Goal: Task Accomplishment & Management: Manage account settings

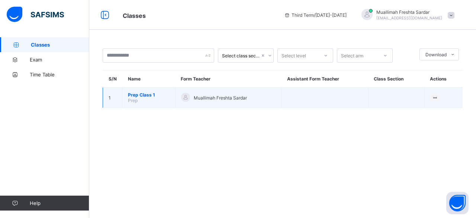
click at [145, 96] on span "Prep Class 1" at bounding box center [149, 95] width 42 height 6
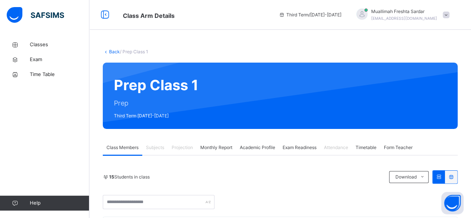
click at [224, 147] on span "Monthly Report" at bounding box center [216, 147] width 32 height 7
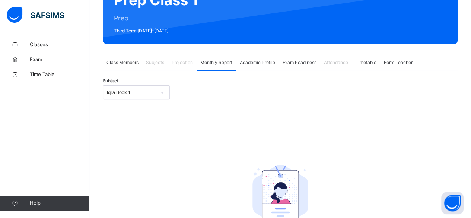
scroll to position [85, 0]
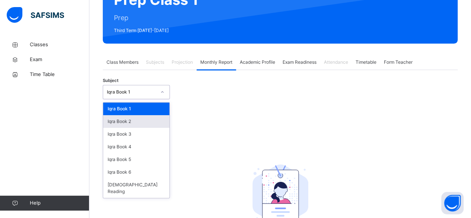
click at [150, 120] on div "Iqra Book 2" at bounding box center [136, 121] width 66 height 13
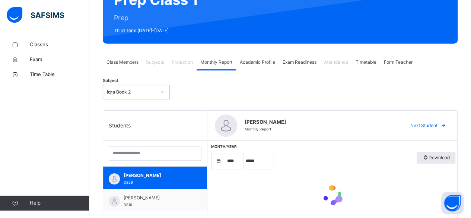
select select "****"
select select "*"
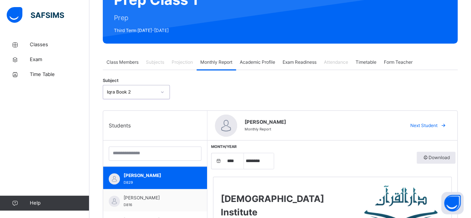
click at [157, 62] on span "Subjects" at bounding box center [155, 62] width 18 height 7
click at [124, 62] on span "Class Members" at bounding box center [122, 62] width 32 height 7
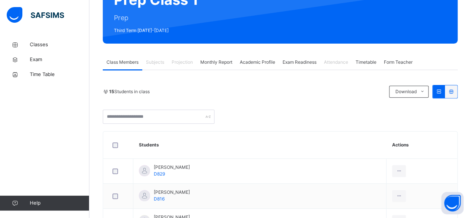
click at [185, 62] on span "Projection" at bounding box center [182, 62] width 21 height 7
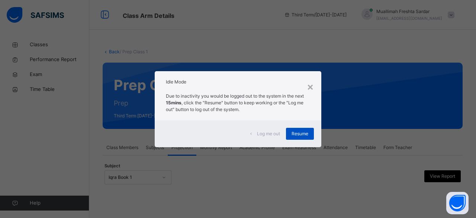
click at [296, 136] on span "Resume" at bounding box center [300, 133] width 17 height 7
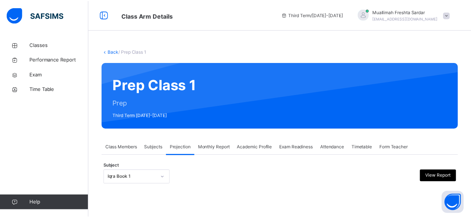
scroll to position [58, 0]
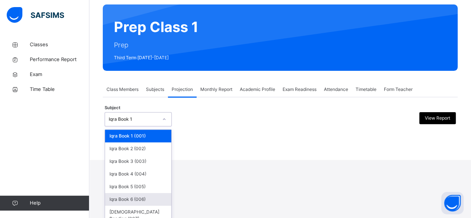
click at [145, 199] on div "Iqra Book 6 (006)" at bounding box center [138, 199] width 66 height 13
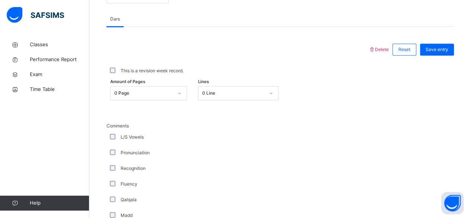
scroll to position [315, 0]
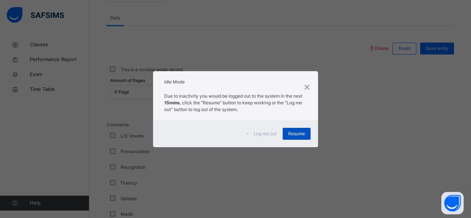
click at [295, 130] on span "Resume" at bounding box center [296, 133] width 17 height 7
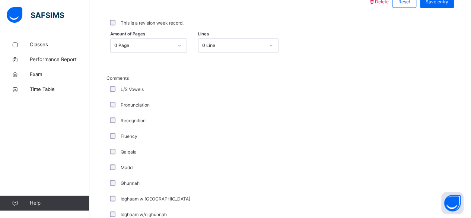
scroll to position [362, 0]
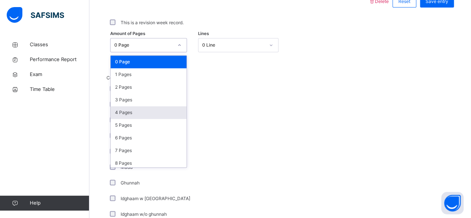
click at [155, 113] on div "4 Pages" at bounding box center [149, 112] width 76 height 13
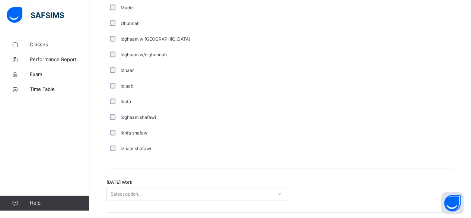
scroll to position [559, 0]
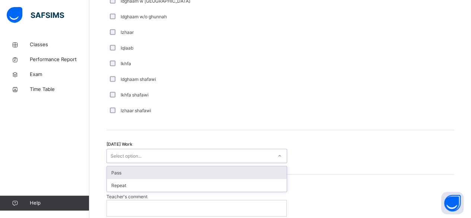
click at [269, 169] on div "Pass" at bounding box center [197, 172] width 180 height 13
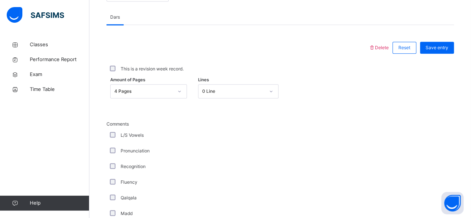
scroll to position [315, 0]
click at [445, 48] on span "Save entry" at bounding box center [436, 48] width 23 height 7
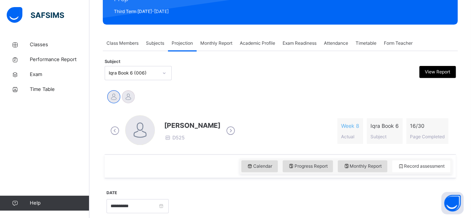
scroll to position [106, 0]
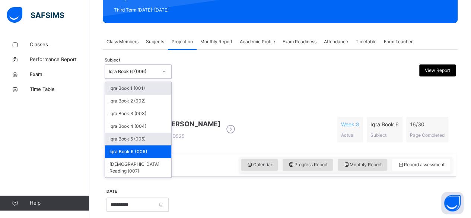
click at [156, 138] on div "Iqra Book 5 (005)" at bounding box center [138, 138] width 66 height 13
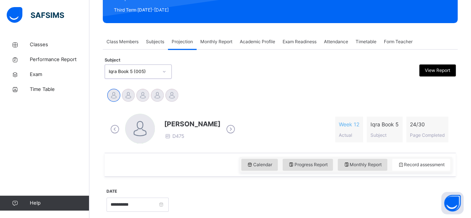
click at [225, 125] on icon at bounding box center [230, 129] width 13 height 11
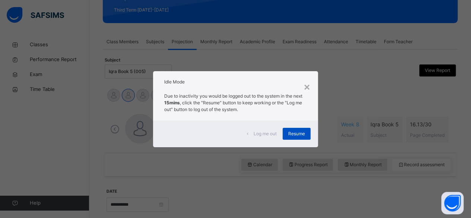
click at [298, 133] on span "Resume" at bounding box center [296, 133] width 17 height 7
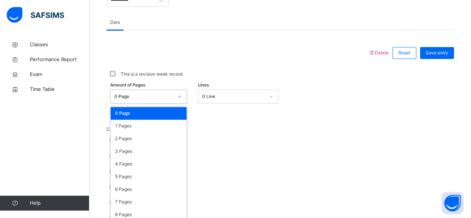
scroll to position [313, 0]
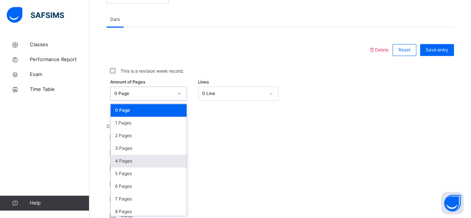
click at [154, 164] on div "4 Pages" at bounding box center [149, 160] width 76 height 13
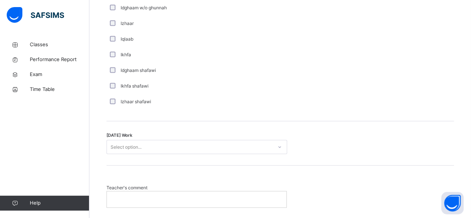
scroll to position [572, 0]
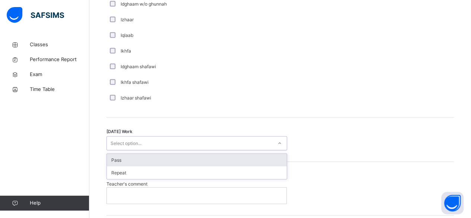
click at [238, 160] on div "Pass" at bounding box center [197, 159] width 180 height 13
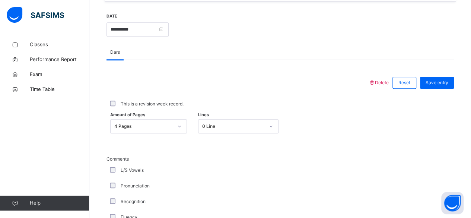
scroll to position [280, 0]
click at [443, 84] on span "Save entry" at bounding box center [436, 83] width 23 height 7
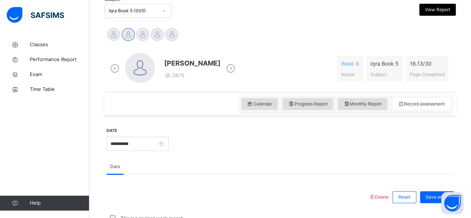
scroll to position [156, 0]
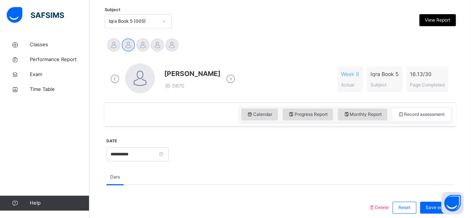
click at [234, 78] on icon at bounding box center [230, 78] width 13 height 11
click at [237, 79] on icon at bounding box center [230, 78] width 13 height 11
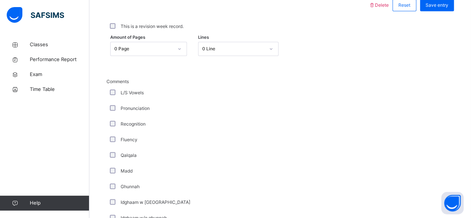
scroll to position [361, 0]
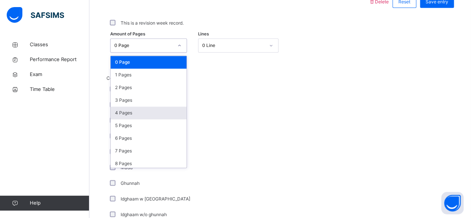
click at [140, 112] on div "4 Pages" at bounding box center [149, 112] width 76 height 13
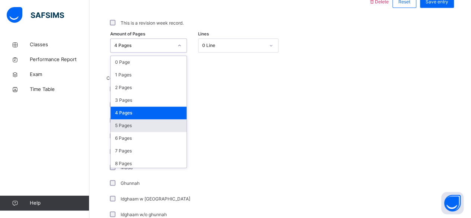
click at [138, 122] on div "5 Pages" at bounding box center [149, 125] width 76 height 13
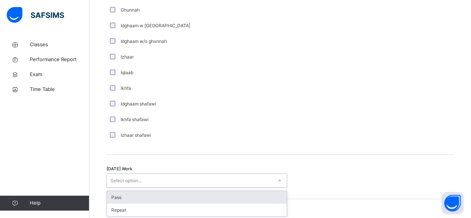
scroll to position [535, 0]
click at [252, 193] on div "Pass" at bounding box center [197, 196] width 180 height 13
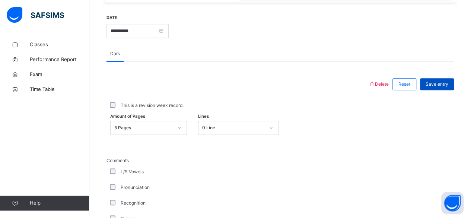
click at [447, 83] on span "Save entry" at bounding box center [436, 84] width 23 height 7
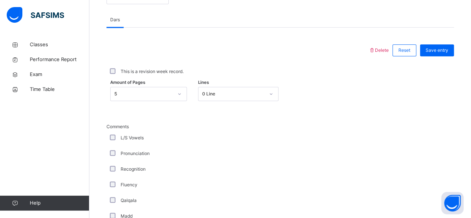
scroll to position [298, 0]
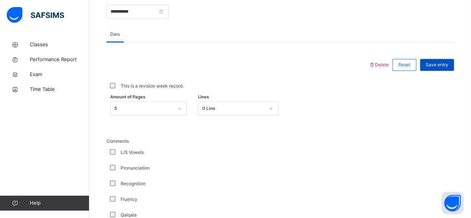
click at [439, 64] on span "Save entry" at bounding box center [436, 64] width 23 height 7
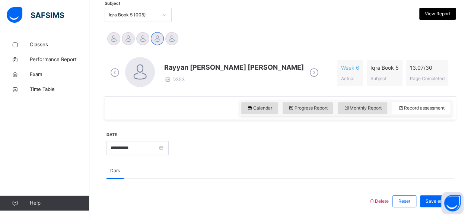
scroll to position [160, 0]
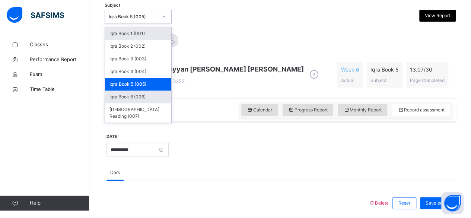
click at [153, 96] on div "Iqra Book 6 (006)" at bounding box center [138, 96] width 66 height 13
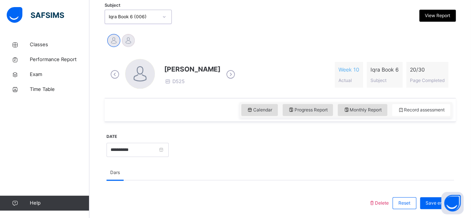
click at [237, 74] on icon at bounding box center [230, 74] width 13 height 11
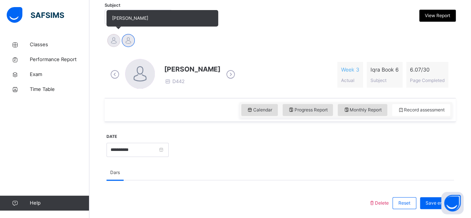
click at [113, 45] on div at bounding box center [113, 40] width 13 height 13
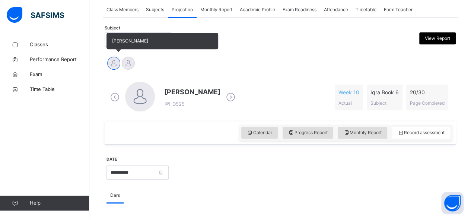
scroll to position [138, 0]
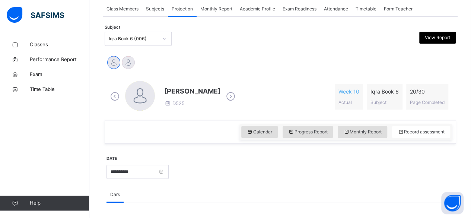
click at [237, 97] on icon at bounding box center [230, 96] width 13 height 11
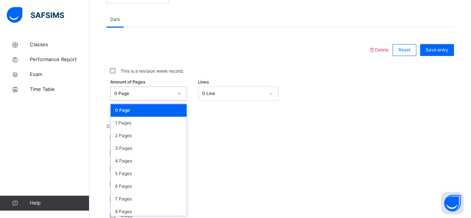
scroll to position [313, 0]
click at [151, 138] on div "2 Pages" at bounding box center [149, 135] width 76 height 13
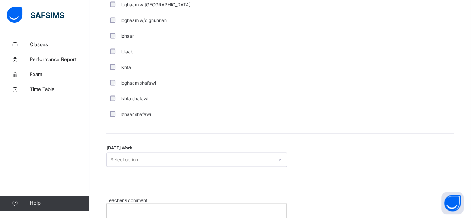
scroll to position [572, 0]
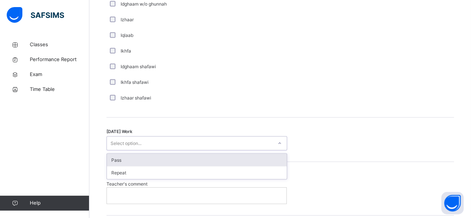
click at [221, 155] on div "Pass" at bounding box center [197, 159] width 180 height 13
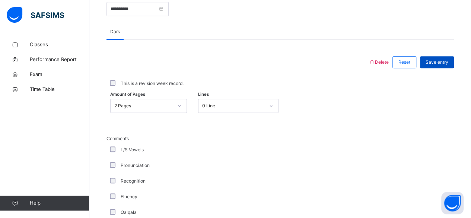
click at [444, 60] on span "Save entry" at bounding box center [436, 62] width 23 height 7
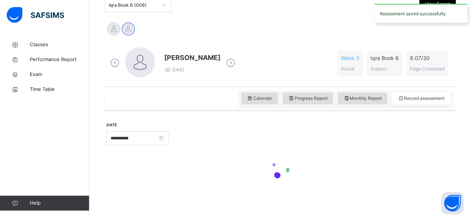
scroll to position [301, 0]
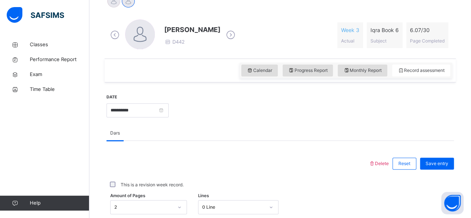
click at [293, 117] on div at bounding box center [311, 109] width 278 height 32
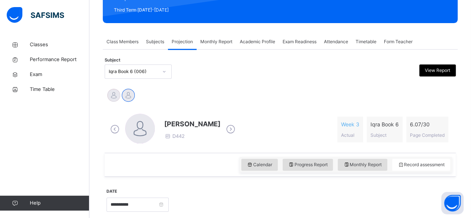
scroll to position [91, 0]
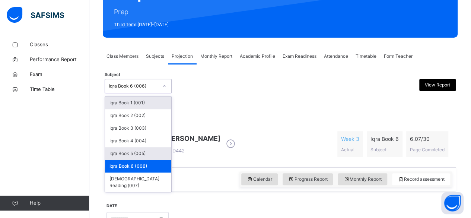
click at [157, 150] on div "Iqra Book 5 (005)" at bounding box center [138, 153] width 66 height 13
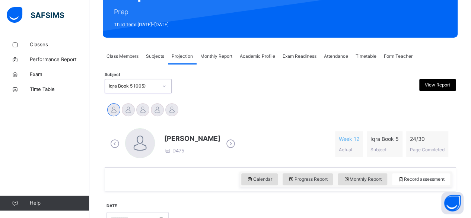
click at [224, 144] on icon at bounding box center [230, 143] width 13 height 11
click at [234, 145] on icon at bounding box center [230, 143] width 13 height 11
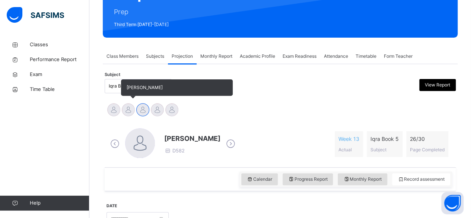
click at [133, 107] on div at bounding box center [128, 109] width 13 height 13
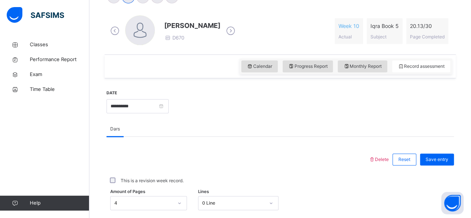
click at [235, 32] on icon at bounding box center [230, 30] width 13 height 11
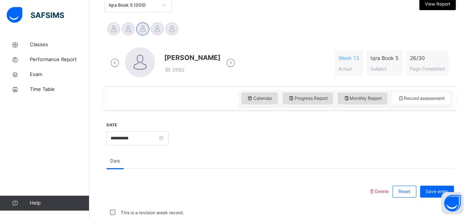
scroll to position [204, 0]
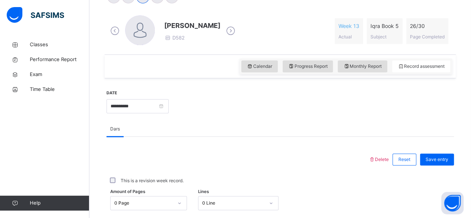
click at [237, 32] on icon at bounding box center [230, 30] width 13 height 11
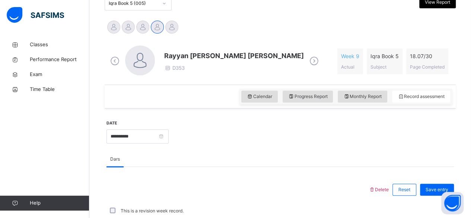
click at [307, 60] on icon at bounding box center [313, 60] width 13 height 11
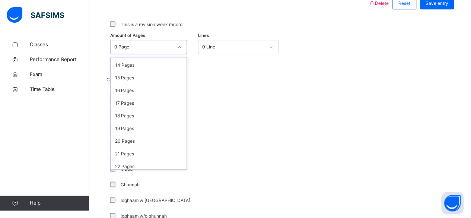
scroll to position [185, 0]
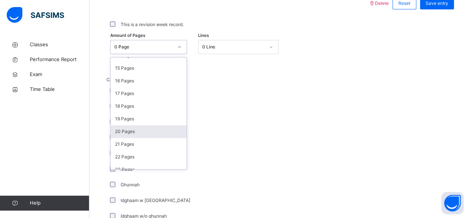
click at [151, 131] on div "20 Pages" at bounding box center [149, 131] width 76 height 13
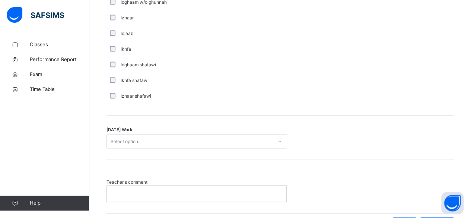
scroll to position [574, 0]
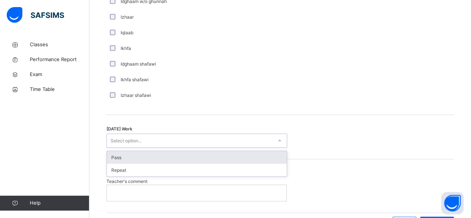
click at [270, 152] on div "Pass" at bounding box center [197, 157] width 180 height 13
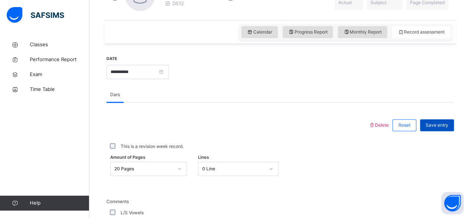
click at [444, 124] on span "Save entry" at bounding box center [436, 125] width 23 height 7
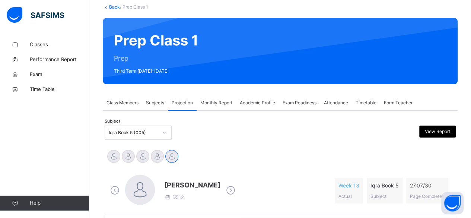
scroll to position [44, 0]
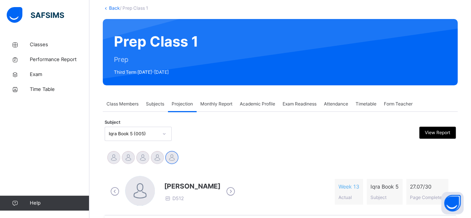
click at [224, 191] on icon at bounding box center [230, 191] width 13 height 11
click at [226, 190] on icon at bounding box center [230, 191] width 13 height 11
click at [232, 190] on icon at bounding box center [230, 191] width 13 height 11
click at [236, 190] on icon at bounding box center [230, 191] width 13 height 11
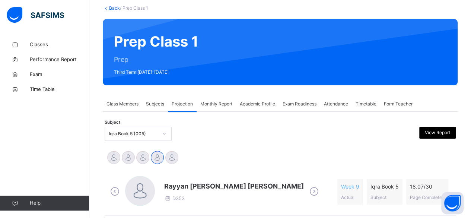
click at [307, 194] on icon at bounding box center [313, 191] width 13 height 11
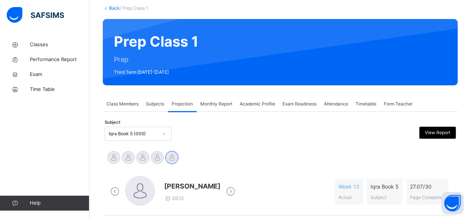
click at [224, 192] on icon at bounding box center [230, 191] width 13 height 11
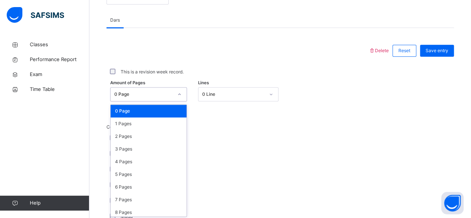
scroll to position [313, 0]
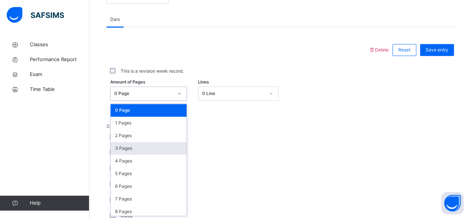
click at [151, 150] on div "3 Pages" at bounding box center [149, 148] width 76 height 13
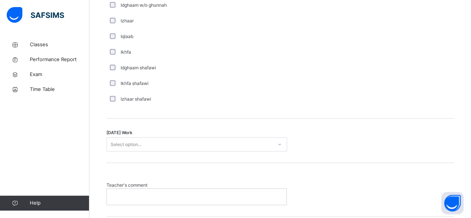
scroll to position [571, 0]
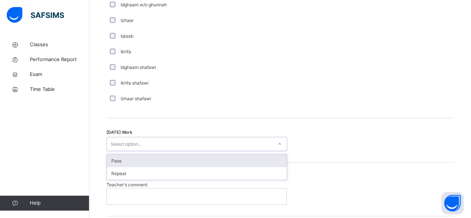
click at [239, 159] on div "Pass" at bounding box center [197, 160] width 180 height 13
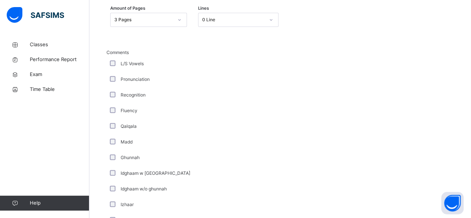
click at [343, 163] on div "Comments L/S Vowels Pronunciation Recognition Fluency Qalqala Madd Ghunnah Idgh…" at bounding box center [279, 169] width 347 height 241
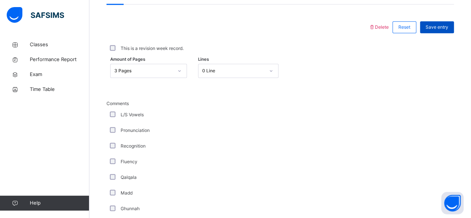
click at [445, 28] on span "Save entry" at bounding box center [436, 27] width 23 height 7
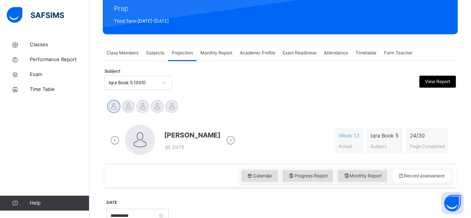
scroll to position [92, 0]
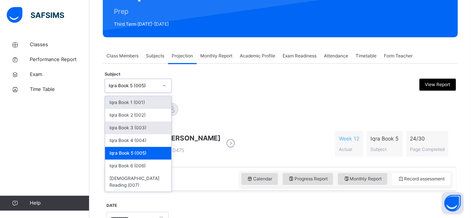
click at [157, 126] on div "Iqra Book 3 (003)" at bounding box center [138, 127] width 66 height 13
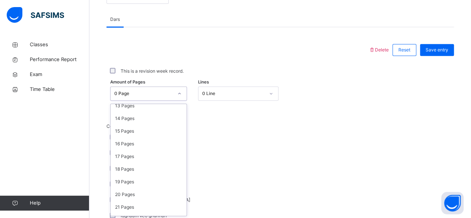
scroll to position [176, 0]
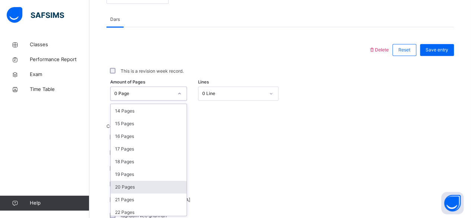
click at [145, 184] on div "20 Pages" at bounding box center [149, 186] width 76 height 13
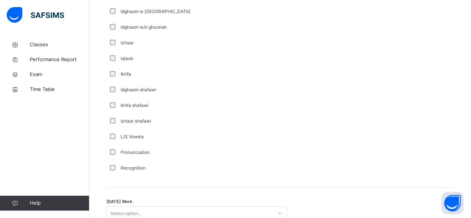
scroll to position [505, 0]
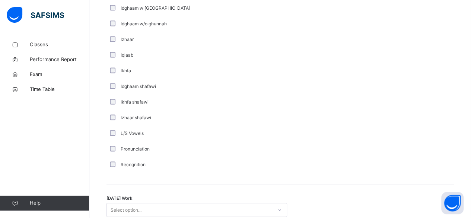
click at [214, 163] on div "Recognition" at bounding box center [199, 164] width 182 height 7
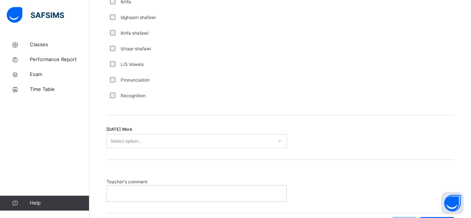
scroll to position [575, 0]
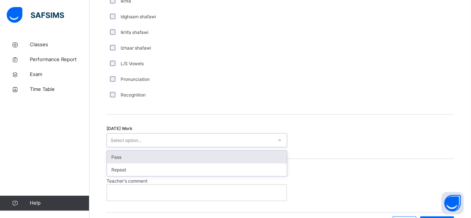
click at [259, 152] on div "Pass" at bounding box center [197, 156] width 180 height 13
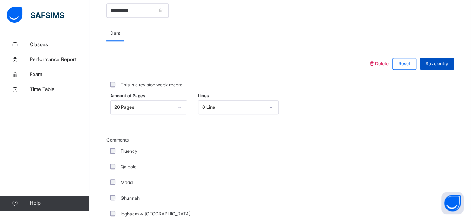
click at [444, 60] on span "Save entry" at bounding box center [436, 63] width 23 height 7
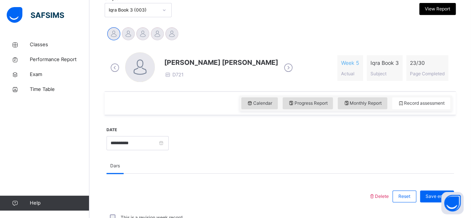
scroll to position [161, 0]
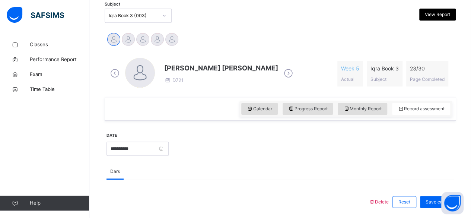
click at [282, 70] on icon at bounding box center [288, 73] width 13 height 11
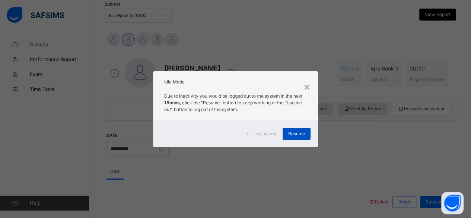
click at [302, 135] on span "Resume" at bounding box center [296, 133] width 17 height 7
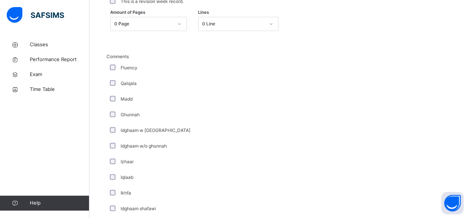
scroll to position [383, 0]
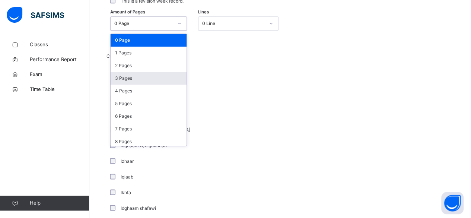
click at [143, 79] on div "3 Pages" at bounding box center [149, 78] width 76 height 13
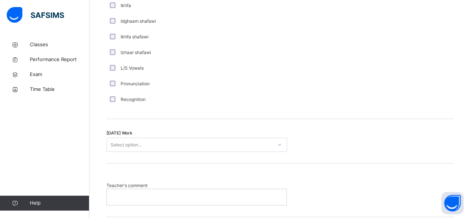
scroll to position [578, 0]
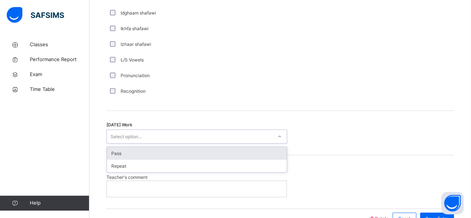
click at [270, 147] on div "Pass" at bounding box center [197, 153] width 180 height 13
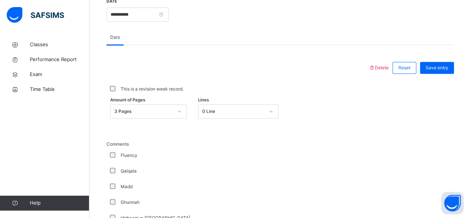
scroll to position [288, 0]
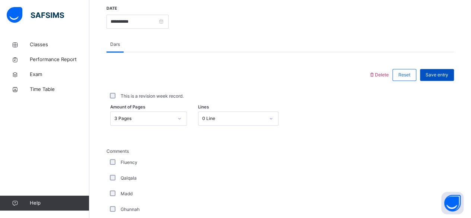
click at [444, 73] on span "Save entry" at bounding box center [436, 74] width 23 height 7
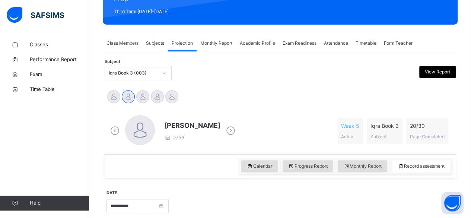
scroll to position [103, 0]
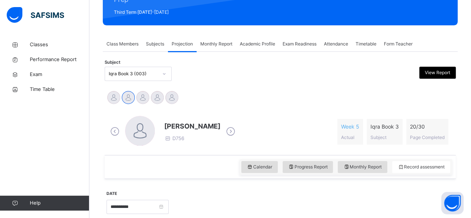
click at [224, 131] on icon at bounding box center [230, 131] width 13 height 11
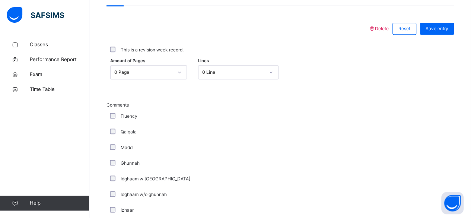
scroll to position [338, 0]
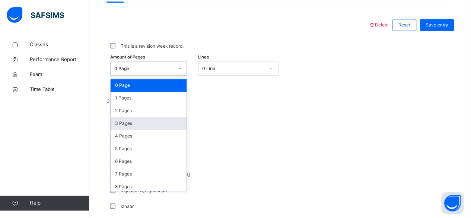
click at [151, 123] on div "3 Pages" at bounding box center [149, 123] width 76 height 13
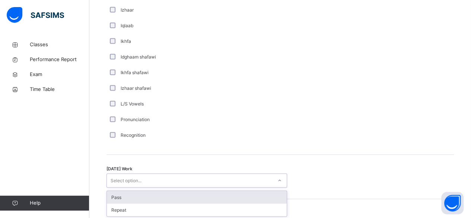
scroll to position [535, 0]
click at [237, 193] on div "Pass" at bounding box center [197, 196] width 180 height 13
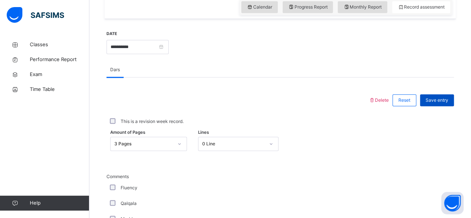
click at [445, 97] on span "Save entry" at bounding box center [436, 100] width 23 height 7
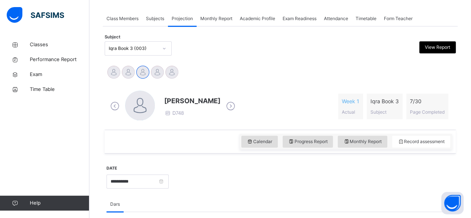
scroll to position [127, 0]
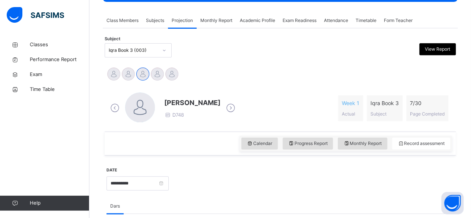
click at [230, 105] on icon at bounding box center [230, 107] width 13 height 11
click at [228, 110] on icon at bounding box center [230, 107] width 13 height 11
click at [226, 108] on icon at bounding box center [230, 107] width 13 height 11
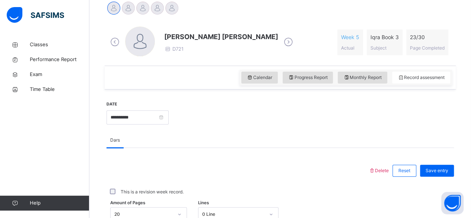
scroll to position [169, 0]
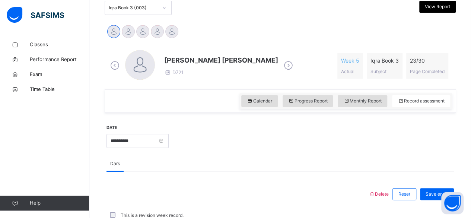
click at [282, 65] on icon at bounding box center [288, 65] width 13 height 11
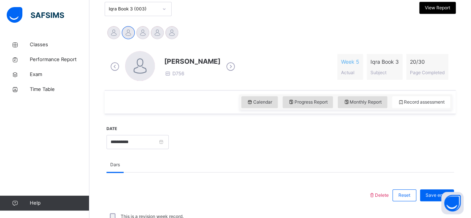
scroll to position [160, 0]
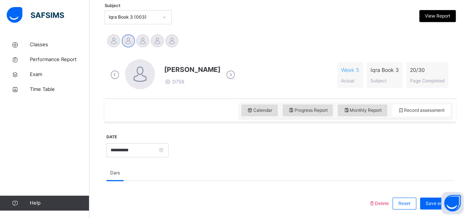
click at [224, 74] on icon at bounding box center [230, 74] width 13 height 11
click at [227, 77] on icon at bounding box center [230, 74] width 13 height 11
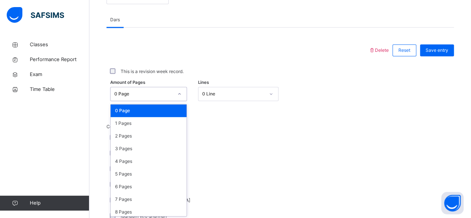
scroll to position [313, 0]
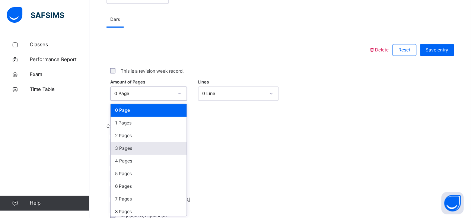
click at [147, 147] on div "3 Pages" at bounding box center [149, 148] width 76 height 13
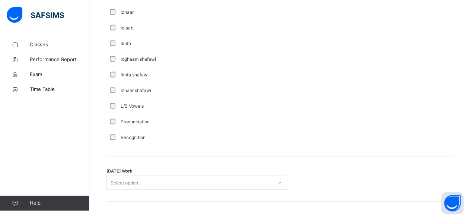
scroll to position [543, 0]
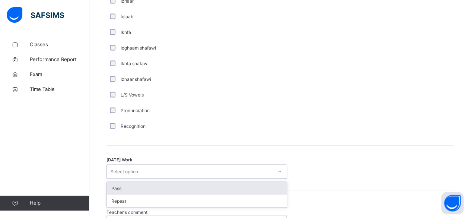
click at [257, 188] on div "Pass" at bounding box center [197, 188] width 180 height 13
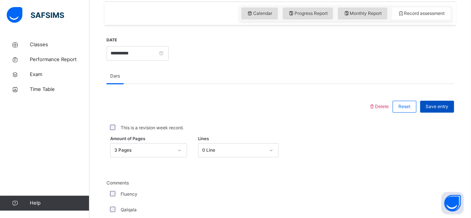
click at [443, 106] on span "Save entry" at bounding box center [436, 106] width 23 height 7
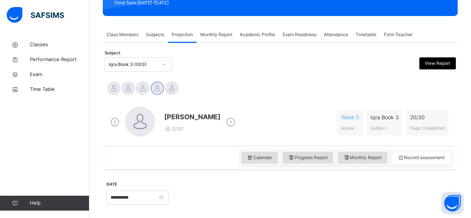
scroll to position [114, 0]
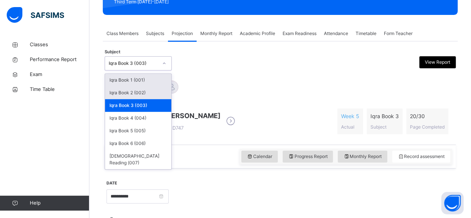
click at [163, 95] on div "Iqra Book 2 (002)" at bounding box center [138, 92] width 66 height 13
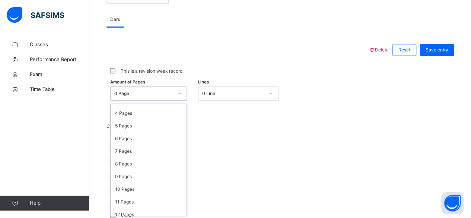
scroll to position [48, 0]
click at [143, 185] on div "10 Pages" at bounding box center [149, 188] width 76 height 13
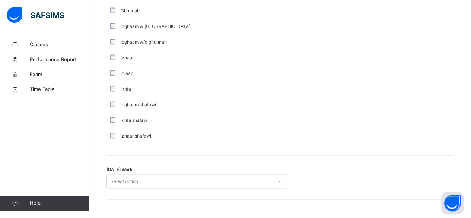
scroll to position [553, 0]
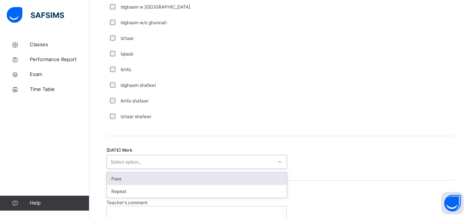
click at [243, 176] on div "Pass" at bounding box center [197, 178] width 180 height 13
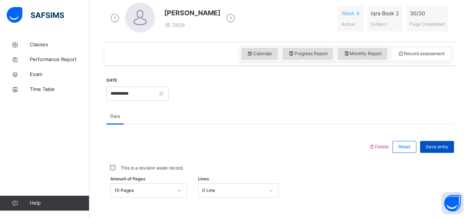
click at [442, 147] on span "Save entry" at bounding box center [436, 146] width 23 height 7
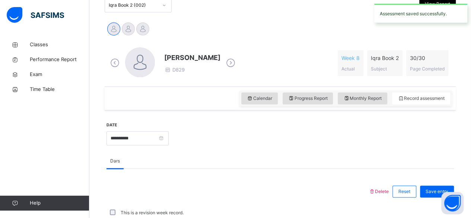
scroll to position [217, 0]
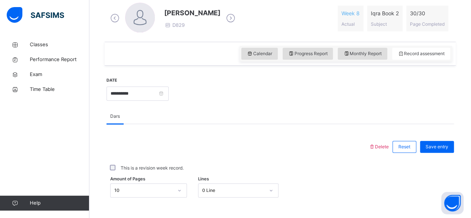
click at [271, 168] on div "This is a revision week record." at bounding box center [279, 167] width 343 height 7
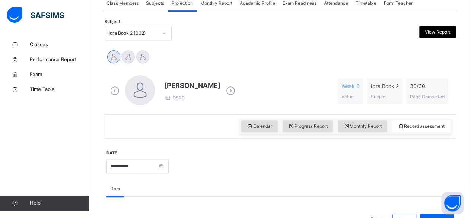
scroll to position [143, 0]
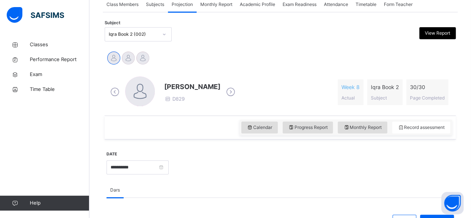
click at [237, 89] on icon at bounding box center [230, 91] width 13 height 11
click at [230, 92] on icon at bounding box center [230, 91] width 13 height 11
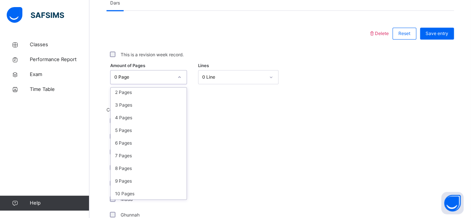
scroll to position [37, 0]
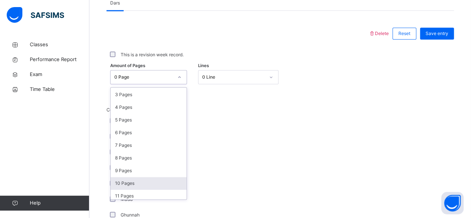
click at [144, 180] on div "10 Pages" at bounding box center [149, 183] width 76 height 13
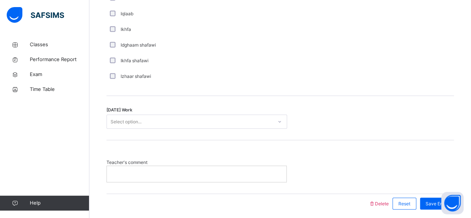
scroll to position [594, 0]
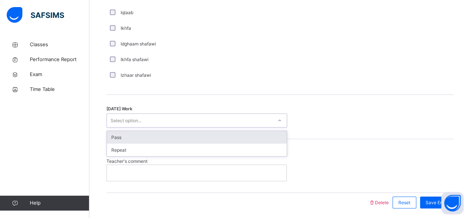
click at [251, 132] on div "Pass" at bounding box center [197, 137] width 180 height 13
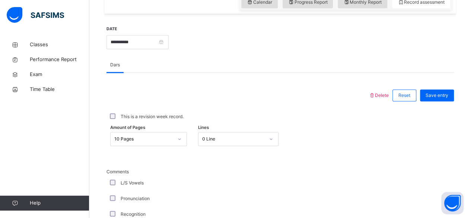
scroll to position [266, 0]
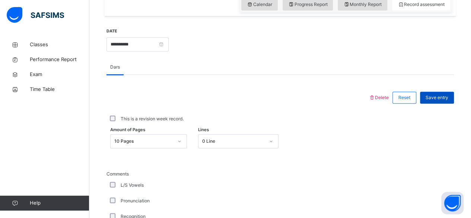
click at [441, 96] on span "Save entry" at bounding box center [436, 97] width 23 height 7
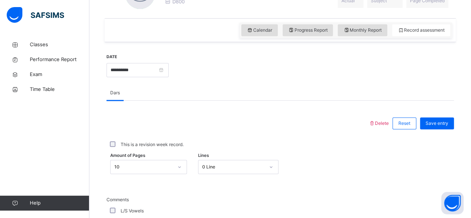
scroll to position [244, 0]
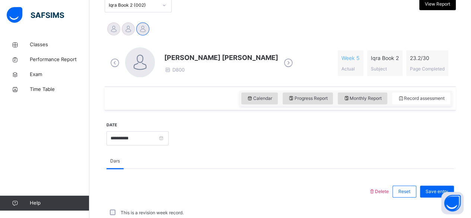
click at [282, 60] on icon at bounding box center [288, 62] width 13 height 11
click at [237, 66] on icon at bounding box center [230, 62] width 13 height 11
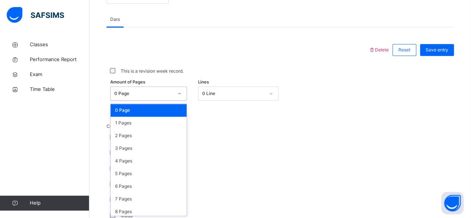
scroll to position [313, 0]
click at [142, 157] on div "4 Pages" at bounding box center [149, 160] width 76 height 13
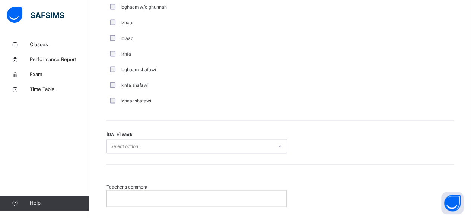
scroll to position [571, 0]
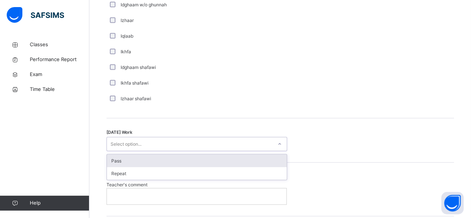
click at [213, 158] on div "Pass" at bounding box center [197, 160] width 180 height 13
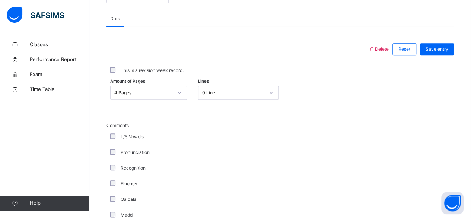
scroll to position [313, 0]
click at [445, 47] on span "Save entry" at bounding box center [436, 50] width 23 height 7
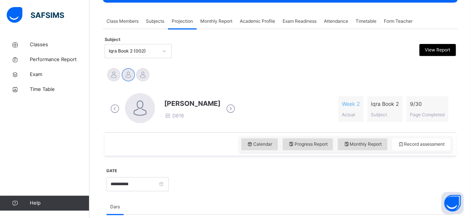
scroll to position [125, 0]
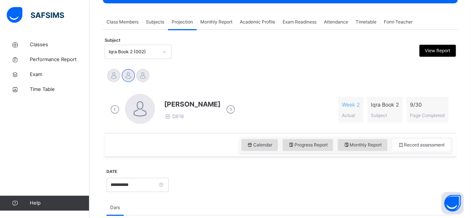
click at [225, 110] on icon at bounding box center [230, 109] width 13 height 11
click at [282, 109] on icon at bounding box center [288, 109] width 13 height 11
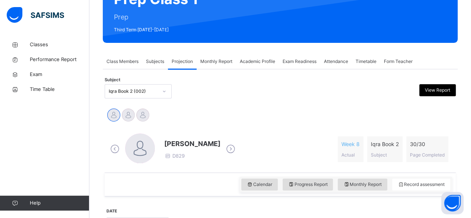
scroll to position [84, 0]
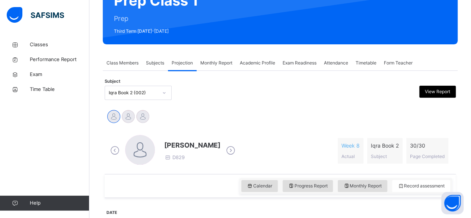
click at [336, 63] on span "Attendance" at bounding box center [336, 63] width 24 height 7
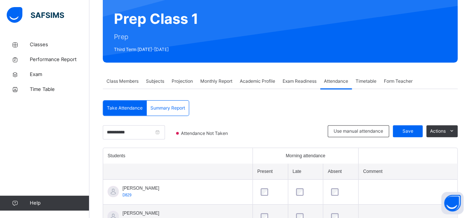
scroll to position [66, 0]
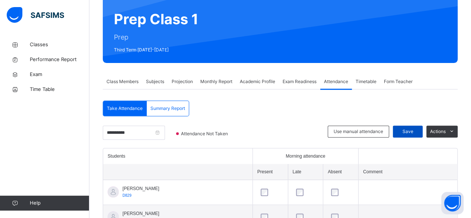
click at [413, 131] on span "Save" at bounding box center [407, 131] width 19 height 7
click at [158, 82] on span "Subjects" at bounding box center [155, 81] width 18 height 7
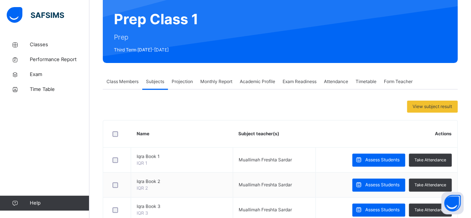
click at [185, 80] on span "Projection" at bounding box center [182, 81] width 21 height 7
